Goal: Information Seeking & Learning: Learn about a topic

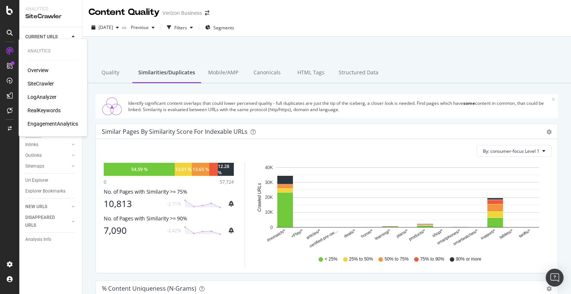
click at [51, 111] on div "RealKeywords" at bounding box center [44, 110] width 33 height 7
